Goal: Transaction & Acquisition: Obtain resource

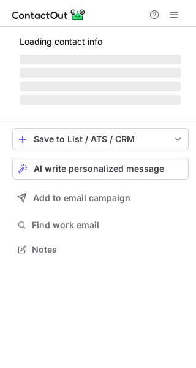
scroll to position [257, 196]
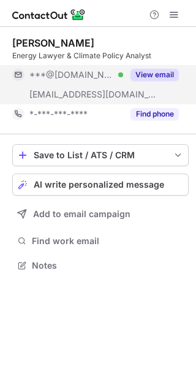
click at [142, 79] on button "View email" at bounding box center [155, 75] width 48 height 12
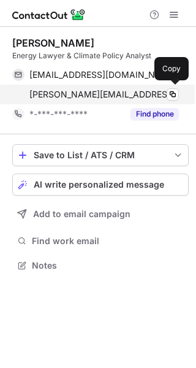
click at [102, 93] on span "[PERSON_NAME][EMAIL_ADDRESS][PERSON_NAME][DOMAIN_NAME]" at bounding box center [104, 94] width 150 height 11
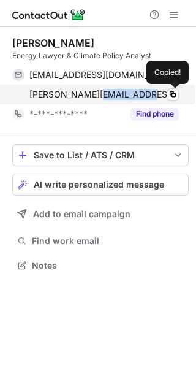
click at [102, 93] on span "[PERSON_NAME][EMAIL_ADDRESS][PERSON_NAME][DOMAIN_NAME]" at bounding box center [104, 94] width 150 height 11
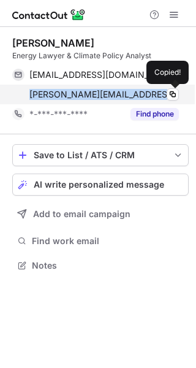
click at [102, 93] on span "piotr.mikusek@grupaazoty.com" at bounding box center [104, 94] width 150 height 11
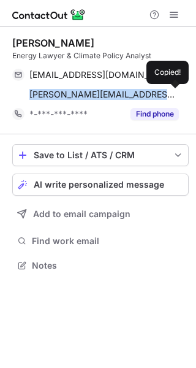
copy span "piotr.mikusek@grupaazoty.com"
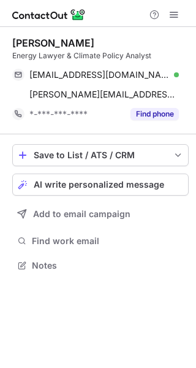
scroll to position [257, 196]
